Goal: Task Accomplishment & Management: Manage account settings

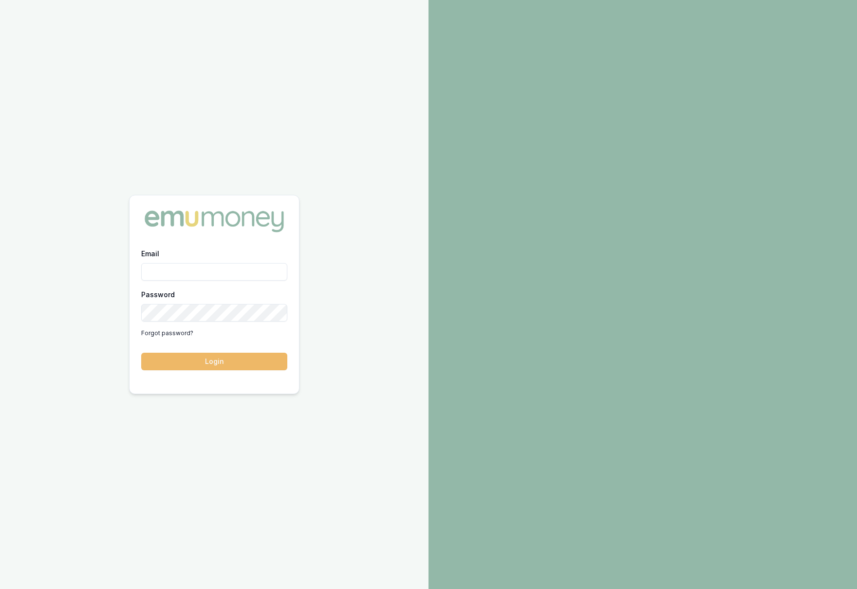
type input "krish.babu@emumoney.com.au"
click at [231, 361] on button "Login" at bounding box center [214, 361] width 146 height 18
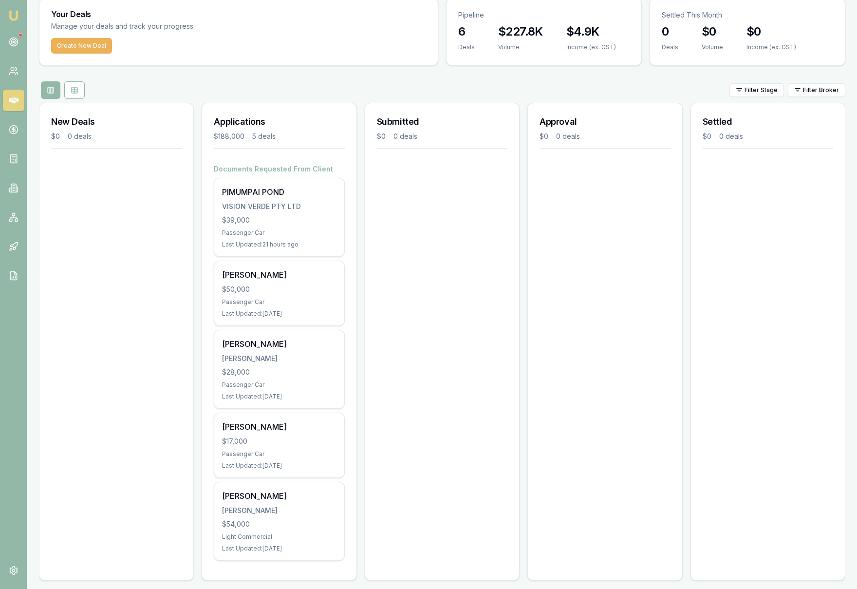
scroll to position [42, 0]
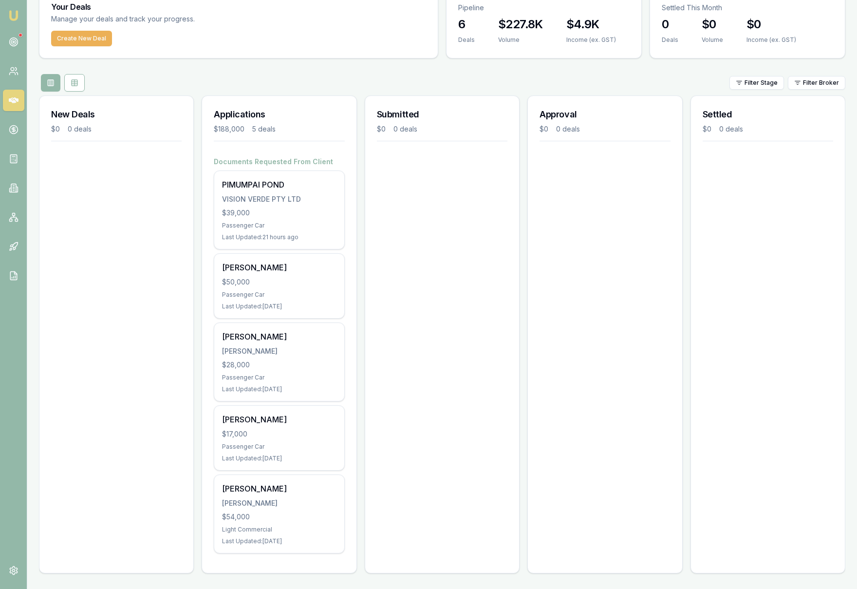
click at [95, 185] on div "New Deals $0 0 deals" at bounding box center [116, 334] width 155 height 478
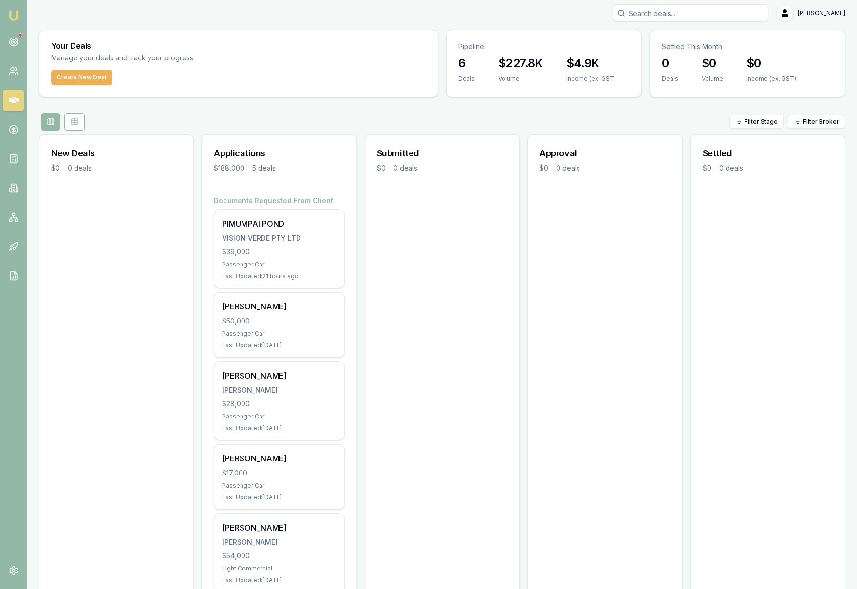
scroll to position [0, 0]
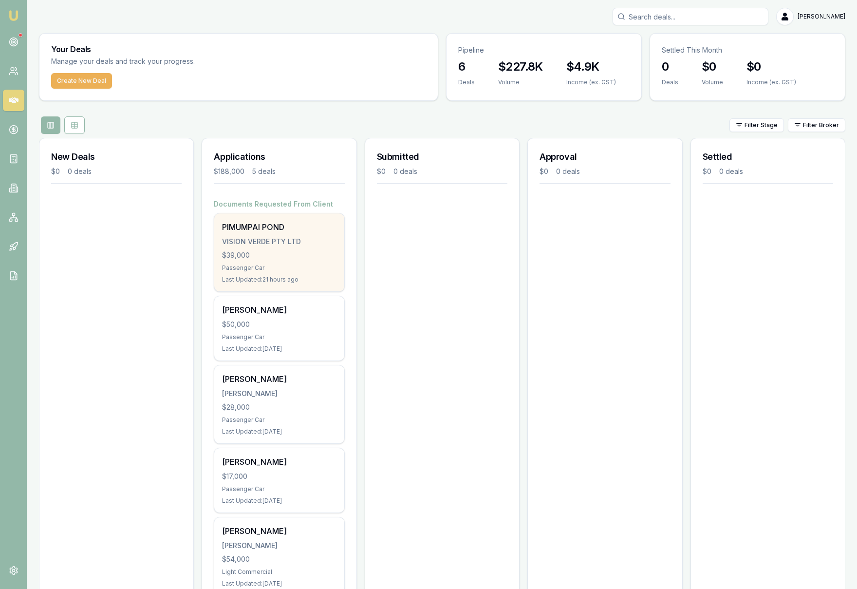
click at [305, 263] on div "PIMUMPAI POND VISION VERDE PTY LTD $39,000 Passenger Car Last Updated: 21 hours…" at bounding box center [279, 252] width 130 height 78
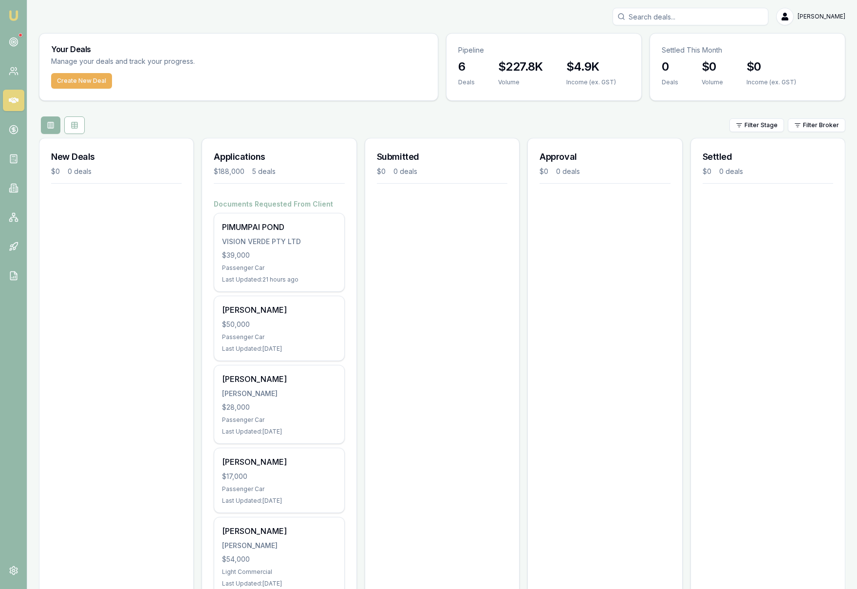
click at [295, 118] on div "Filter Stage Filter Broker" at bounding box center [442, 125] width 806 height 18
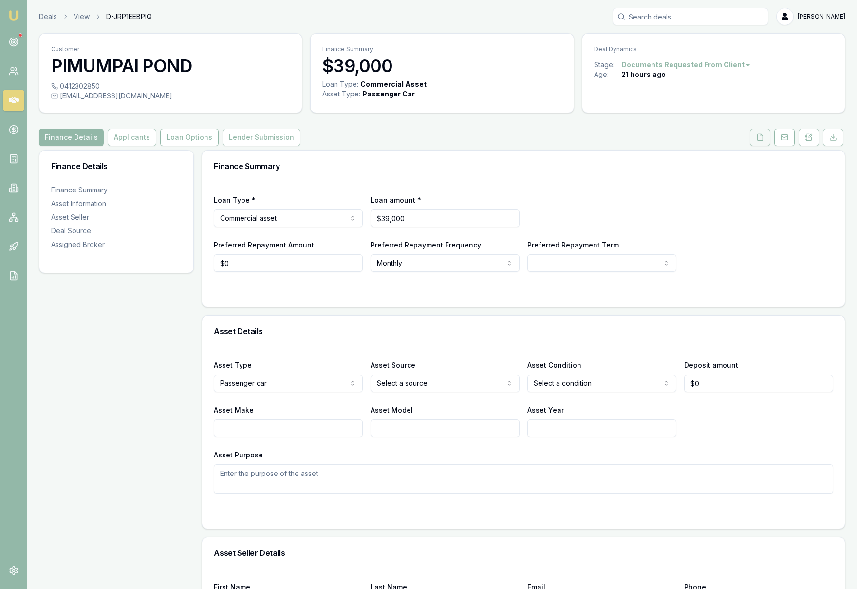
click at [758, 141] on button at bounding box center [760, 138] width 20 height 18
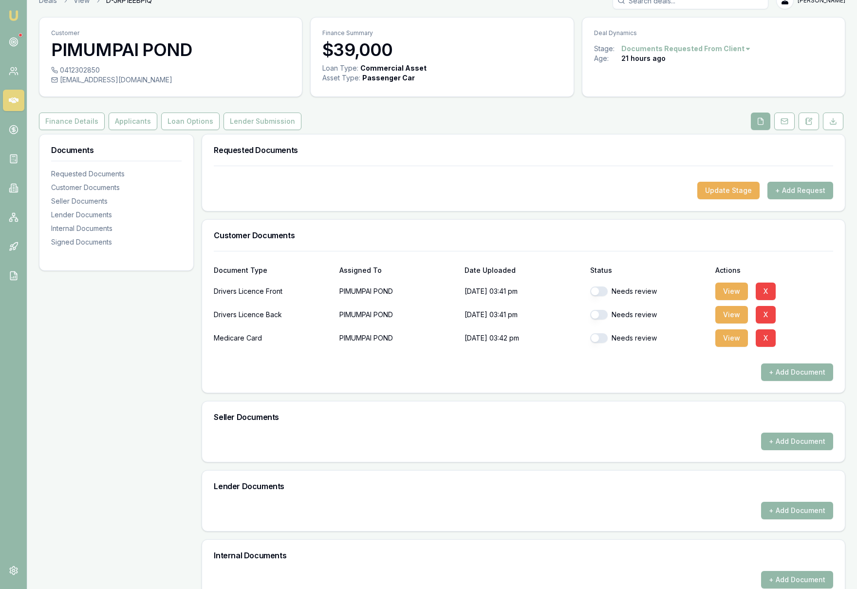
scroll to position [23, 0]
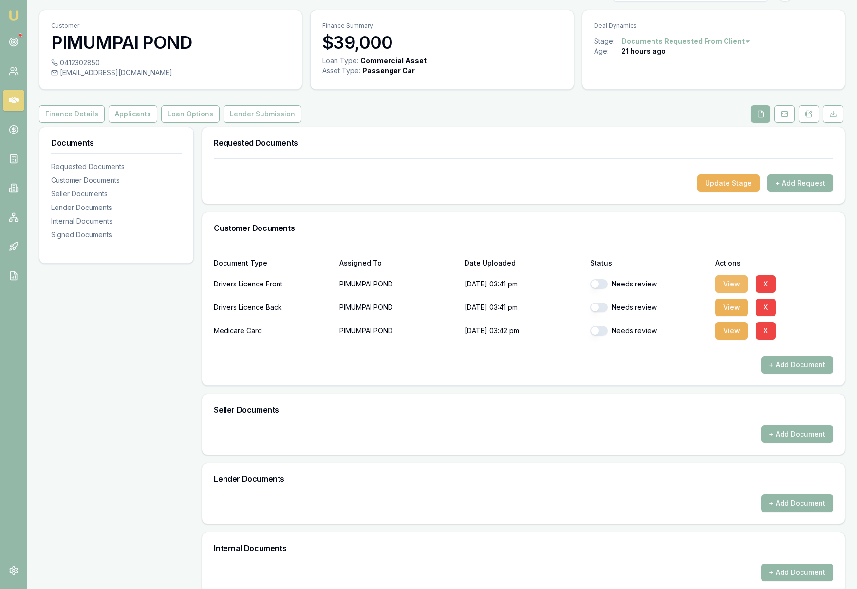
click at [734, 280] on button "View" at bounding box center [731, 284] width 33 height 18
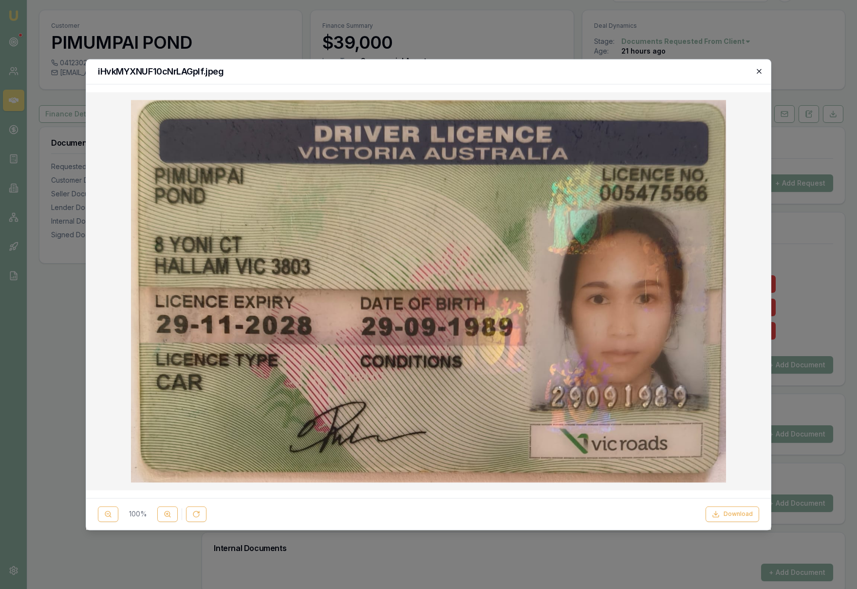
click at [759, 72] on icon "button" at bounding box center [759, 71] width 8 height 8
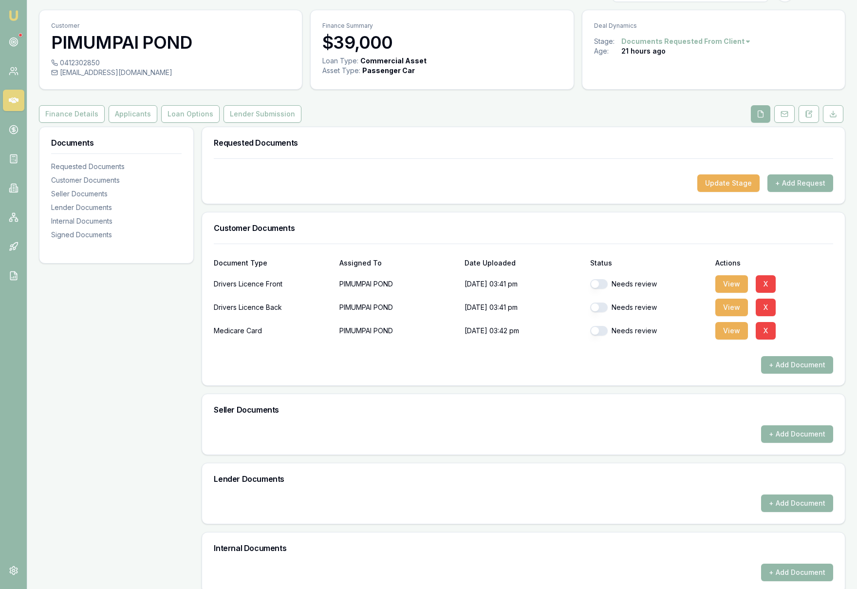
click at [595, 283] on button "button" at bounding box center [599, 284] width 18 height 10
click at [729, 311] on button "View" at bounding box center [731, 307] width 33 height 18
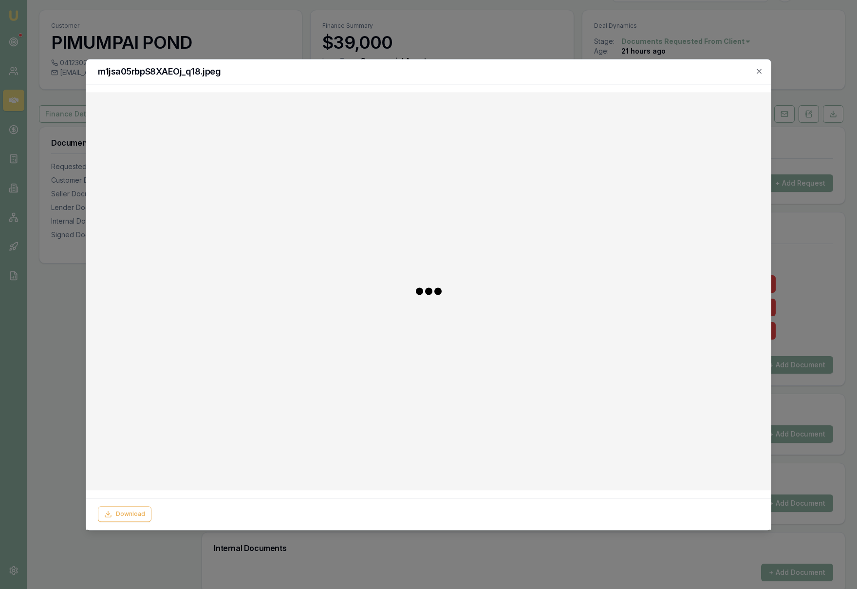
checkbox input "false"
checkbox input "true"
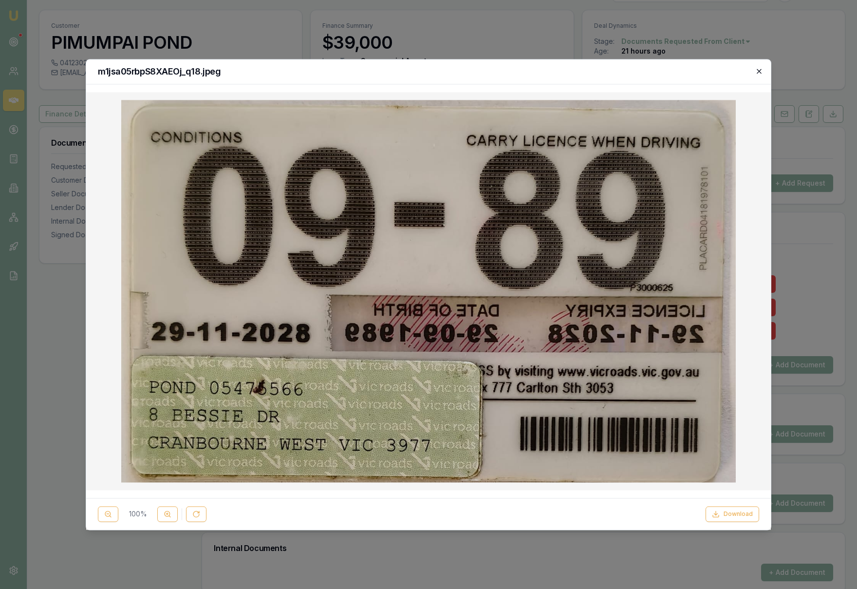
click at [759, 71] on icon "button" at bounding box center [759, 71] width 4 height 4
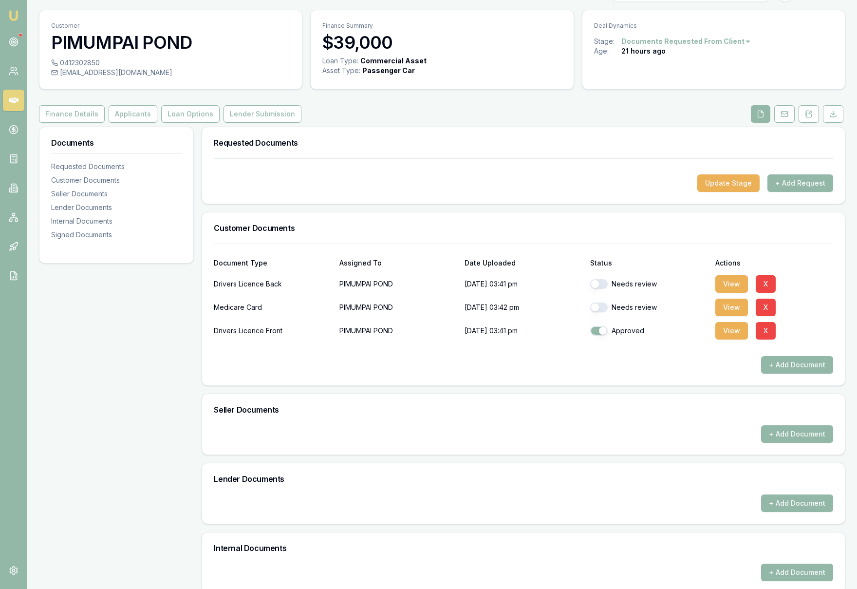
click at [595, 285] on button "button" at bounding box center [599, 284] width 18 height 10
click at [726, 310] on button "View" at bounding box center [731, 307] width 33 height 18
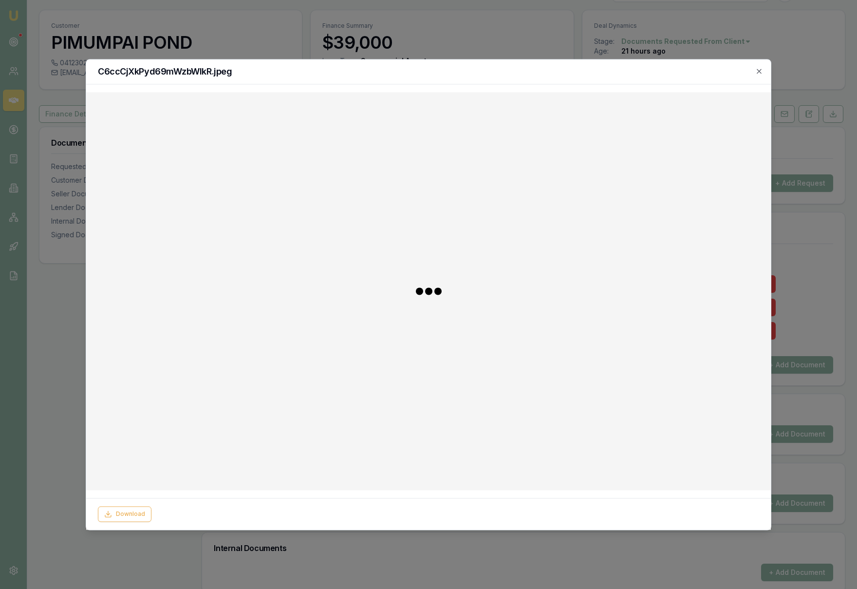
checkbox input "false"
checkbox input "true"
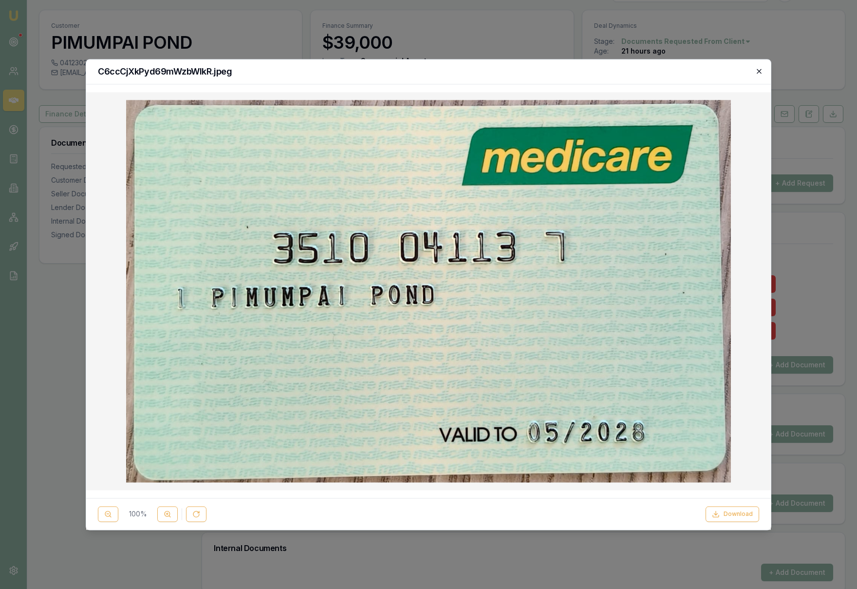
click at [759, 72] on icon "button" at bounding box center [759, 71] width 8 height 8
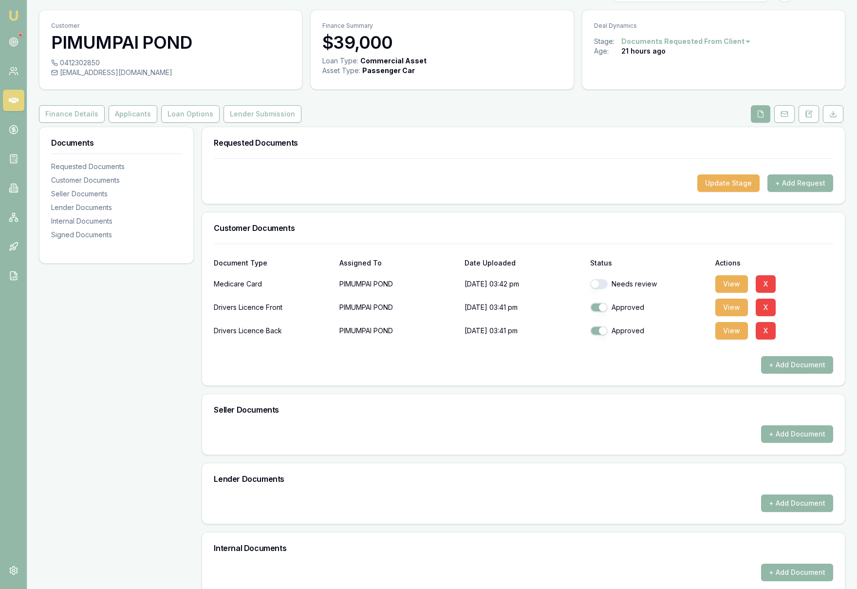
click at [596, 284] on button "button" at bounding box center [599, 284] width 18 height 10
checkbox input "true"
click at [722, 226] on h3 "Customer Documents" at bounding box center [523, 228] width 619 height 8
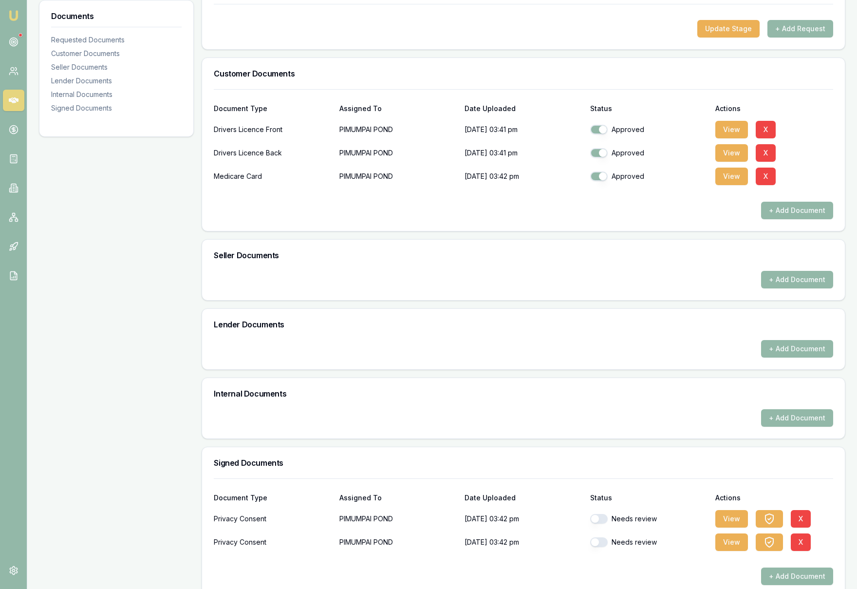
scroll to position [194, 0]
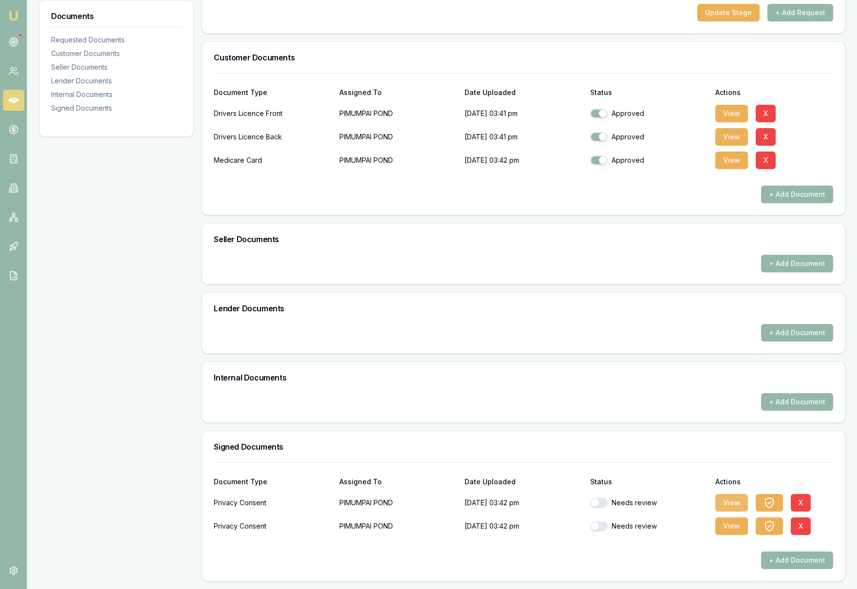
click at [730, 502] on button "View" at bounding box center [731, 503] width 33 height 18
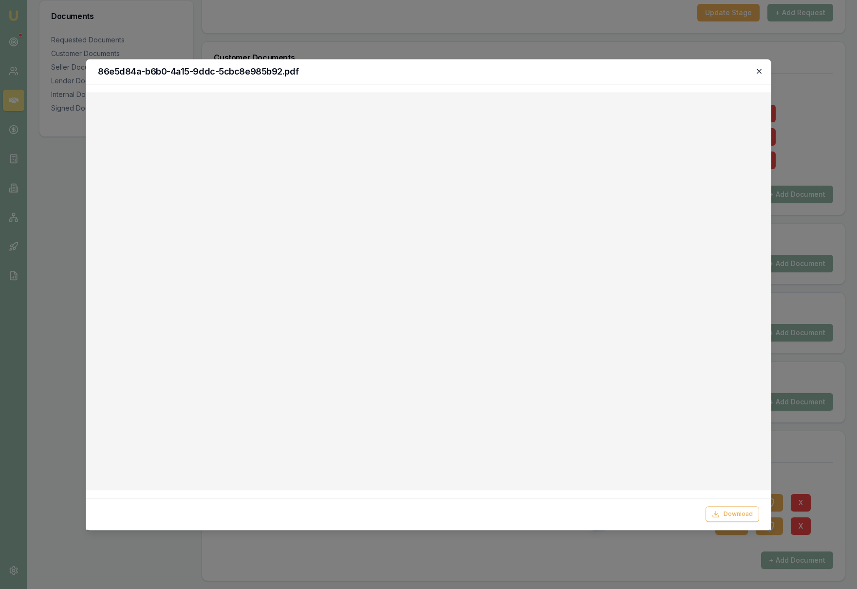
click at [759, 70] on icon "button" at bounding box center [759, 71] width 8 height 8
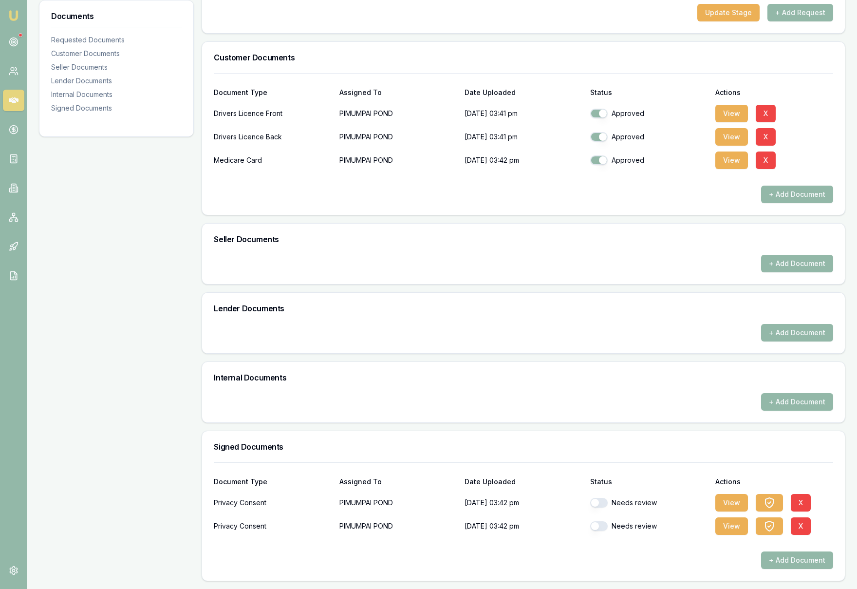
click at [596, 502] on button "button" at bounding box center [599, 503] width 18 height 10
click at [729, 528] on button "View" at bounding box center [731, 526] width 33 height 18
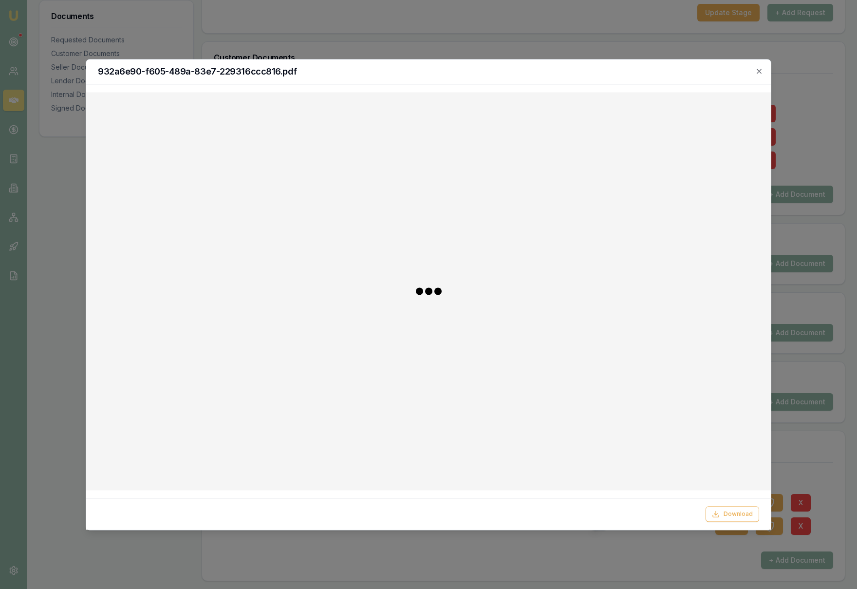
checkbox input "false"
checkbox input "true"
click at [761, 70] on icon "button" at bounding box center [759, 71] width 8 height 8
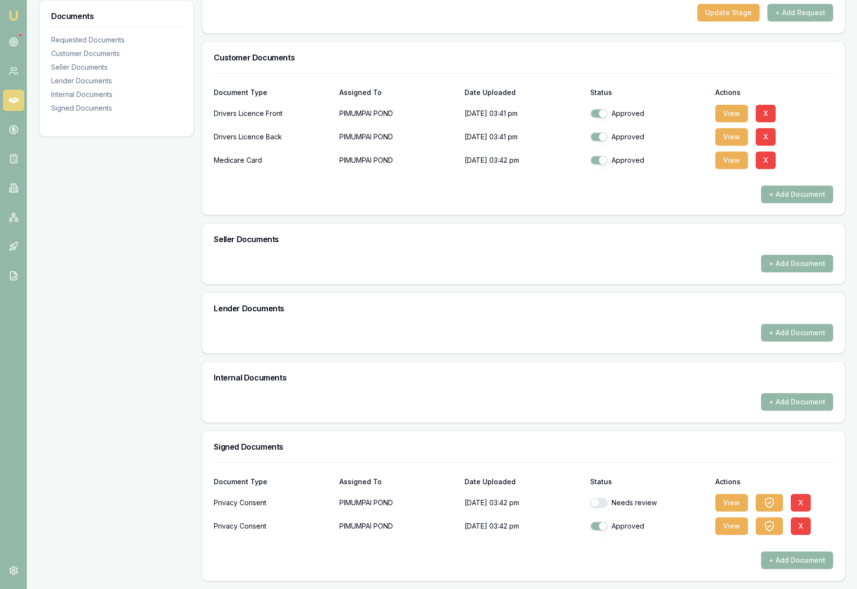
click at [596, 502] on button "button" at bounding box center [599, 503] width 18 height 10
checkbox input "true"
click at [558, 550] on div at bounding box center [523, 544] width 619 height 16
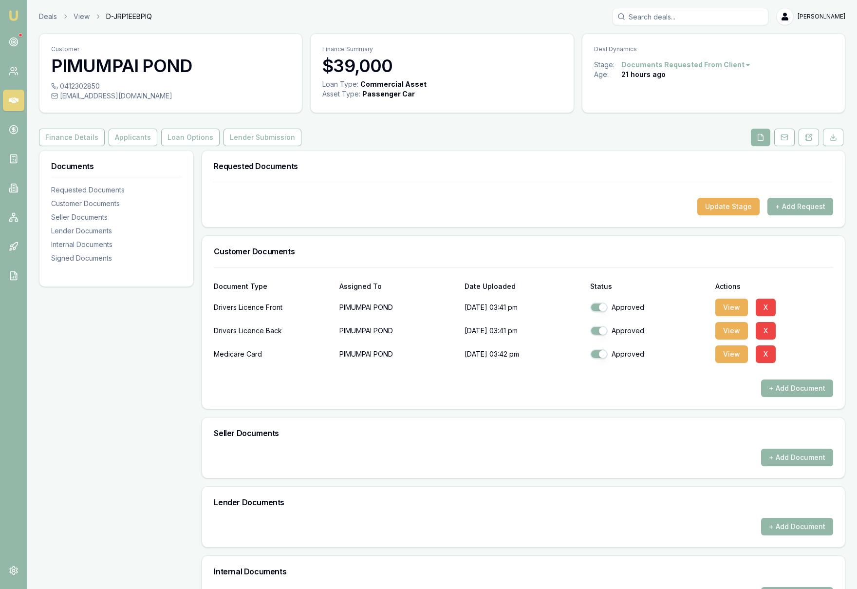
click at [456, 138] on div "Finance Details Applicants Loan Options Lender Submission" at bounding box center [442, 138] width 806 height 18
